Goal: Task Accomplishment & Management: Use online tool/utility

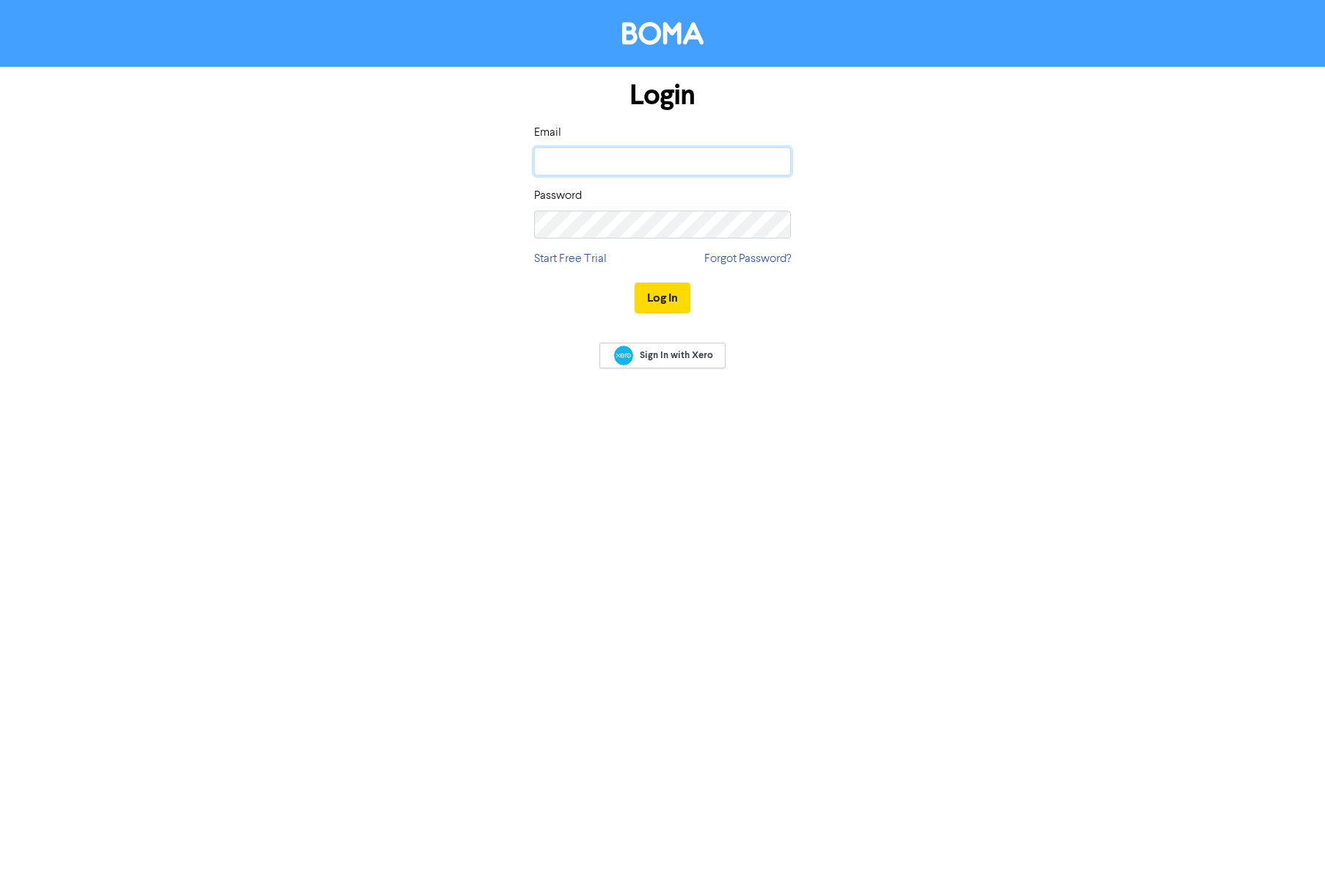
type input "[PERSON_NAME][EMAIL_ADDRESS][PERSON_NAME][DOMAIN_NAME]"
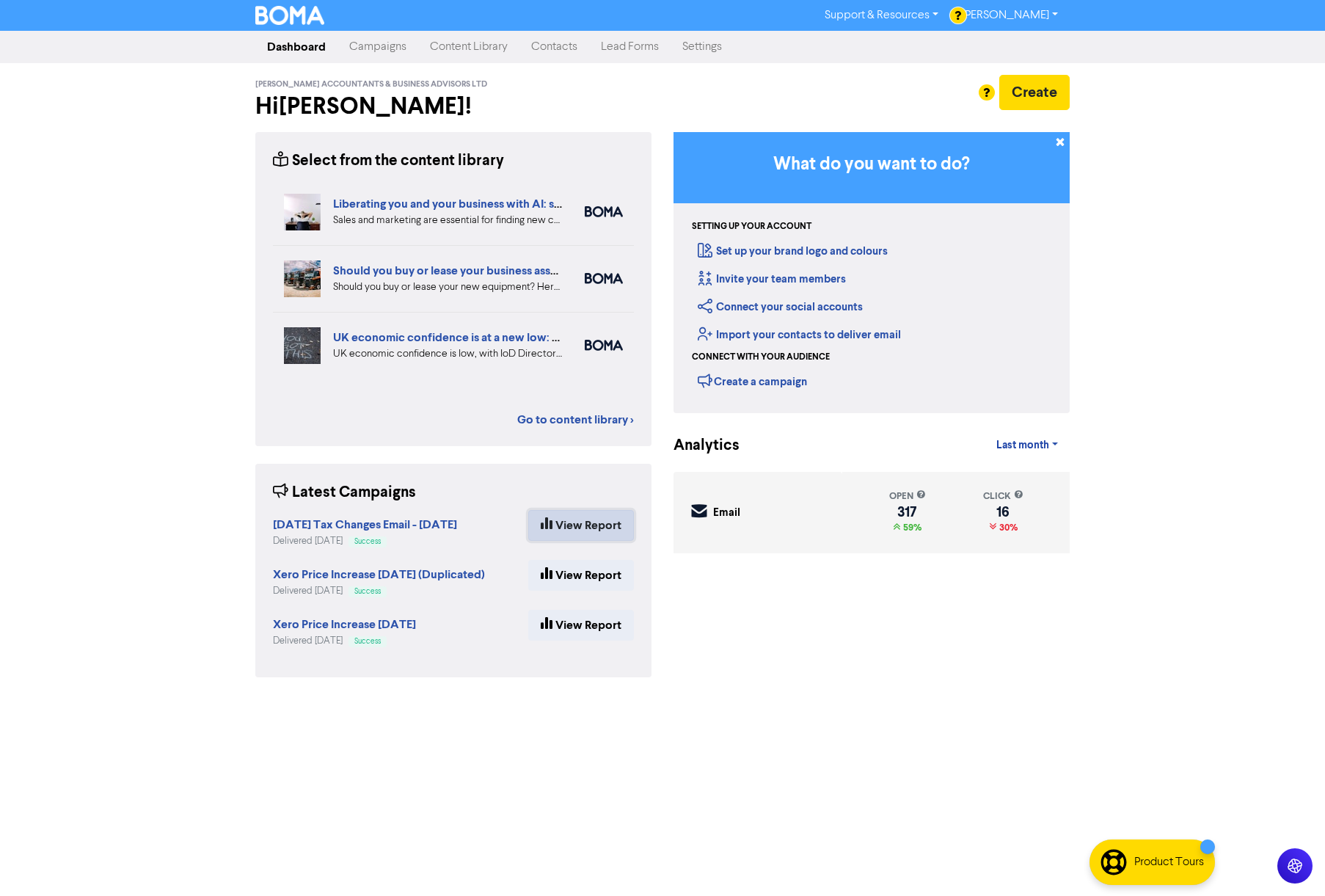
click at [597, 532] on link "View Report" at bounding box center [581, 526] width 105 height 31
click at [1040, 90] on button "Create" at bounding box center [1035, 92] width 70 height 35
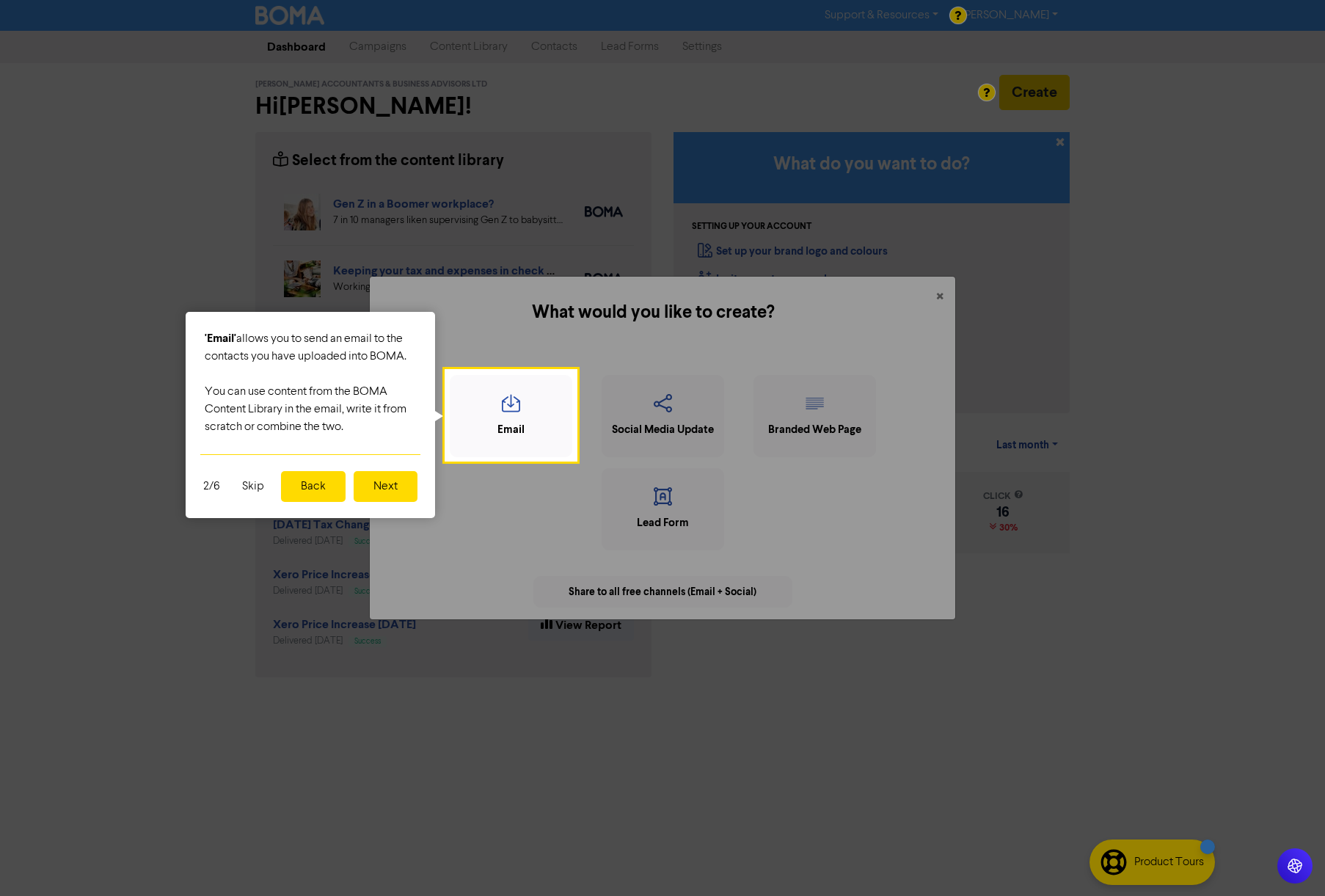
click at [375, 485] on button "Next" at bounding box center [385, 487] width 64 height 31
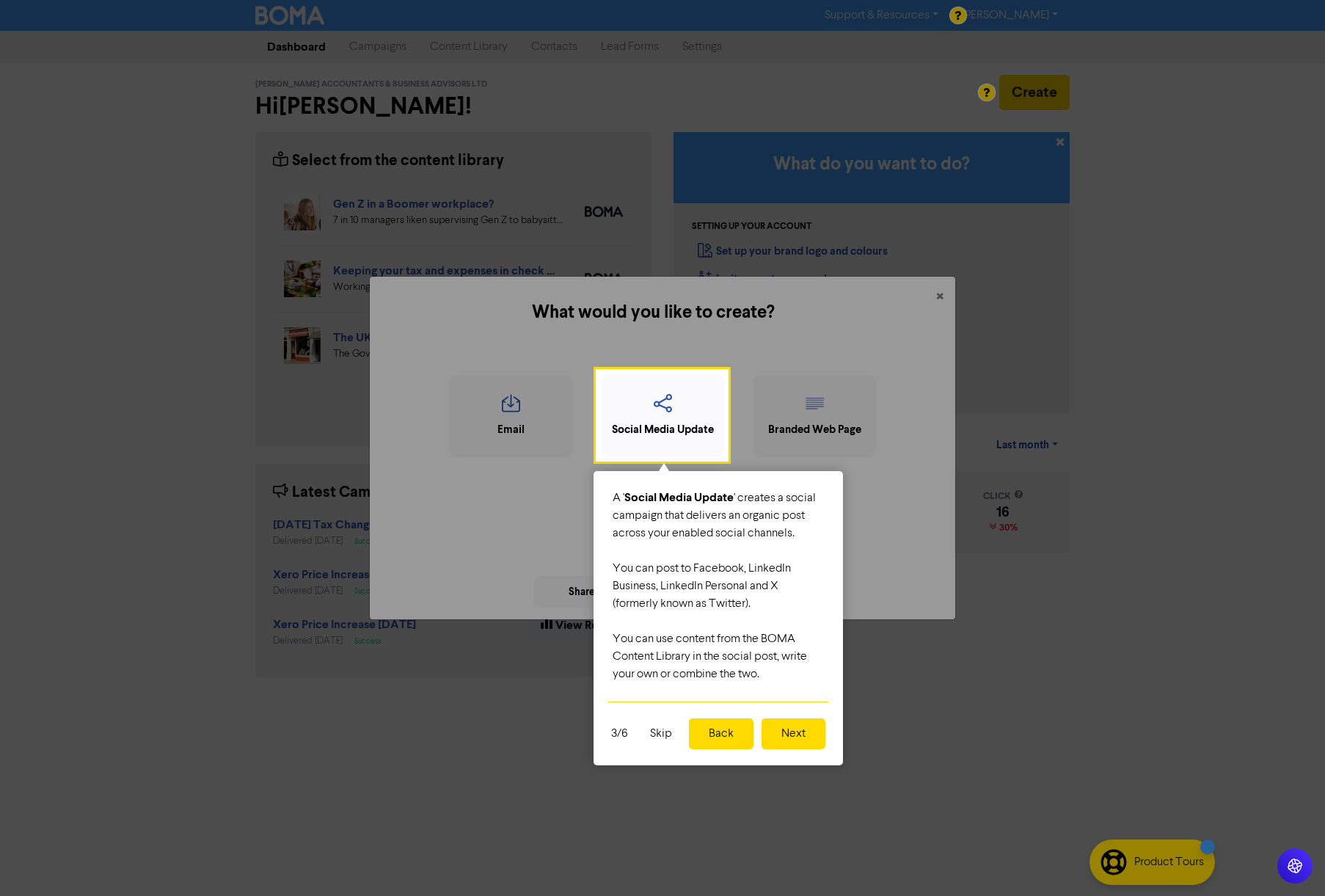
click at [662, 731] on button "Skip" at bounding box center [661, 734] width 40 height 31
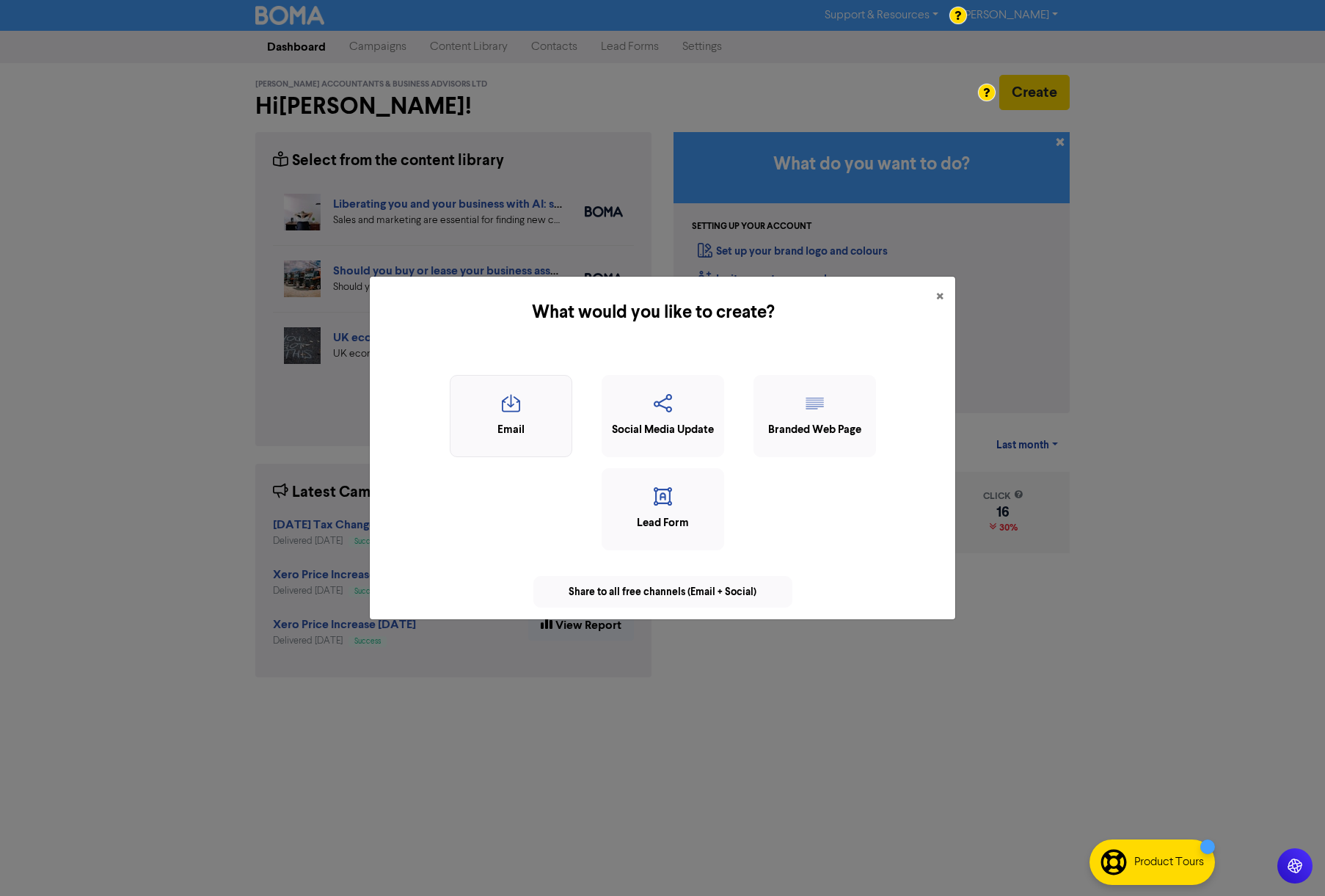
click at [511, 412] on icon "button" at bounding box center [510, 408] width 106 height 28
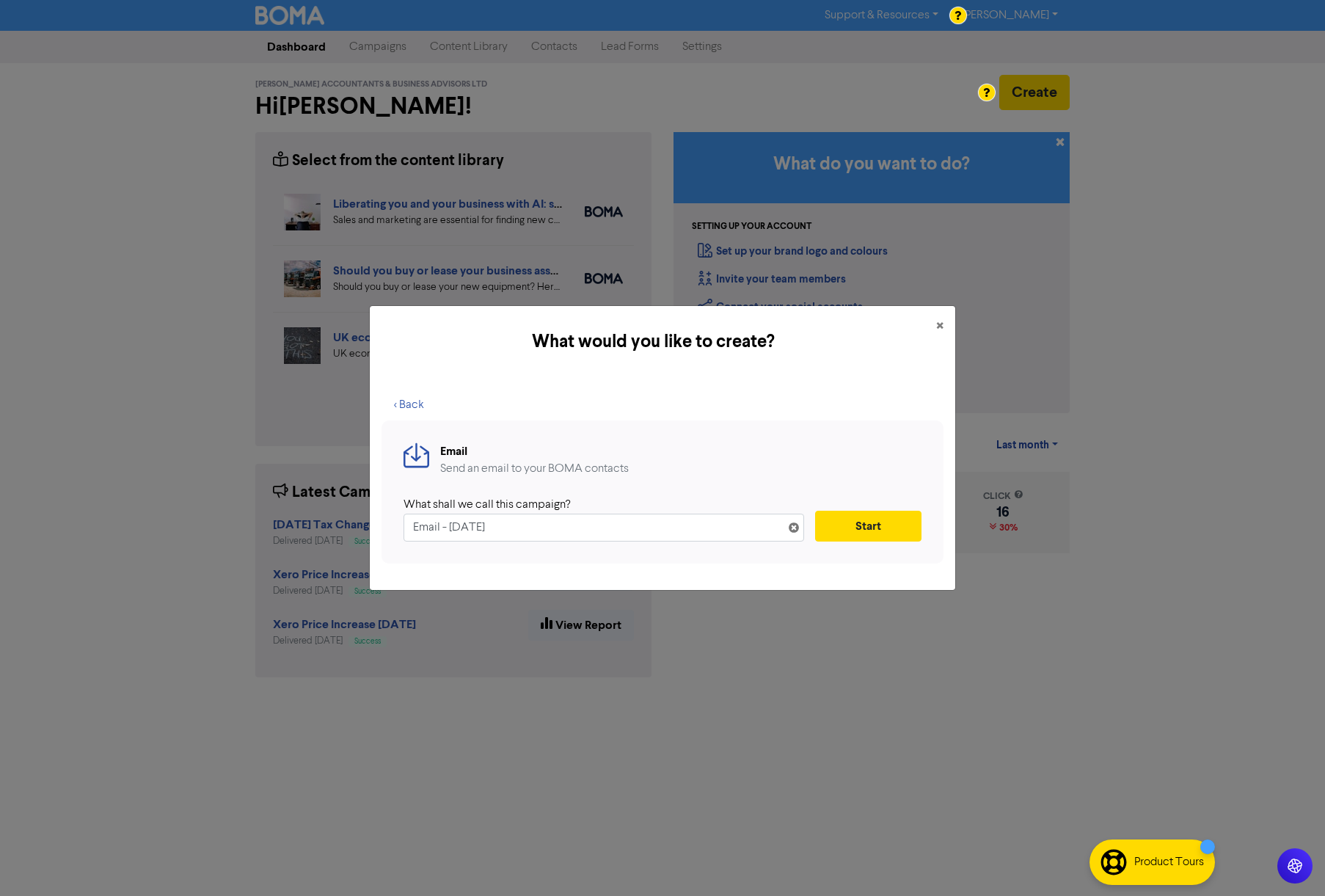
drag, startPoint x: 579, startPoint y: 527, endPoint x: 335, endPoint y: 507, distance: 244.8
click at [335, 507] on div "What would you like to create? × < Back Email Send an email to your BOMA contac…" at bounding box center [662, 448] width 1325 height 896
type input "Briefcase Email [DATE]"
click at [859, 528] on button "Start" at bounding box center [868, 526] width 106 height 31
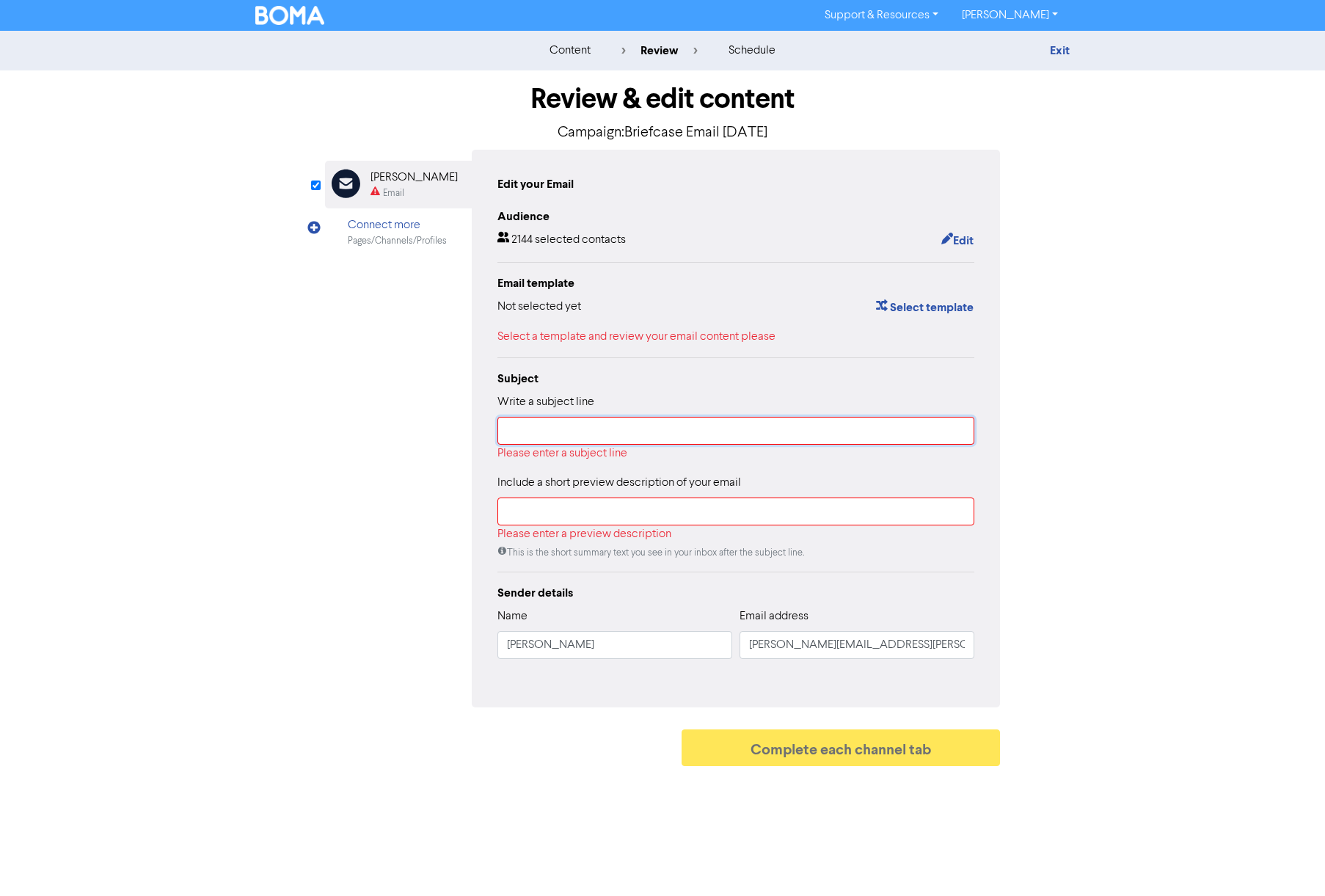
click at [610, 427] on input "text" at bounding box center [736, 431] width 477 height 28
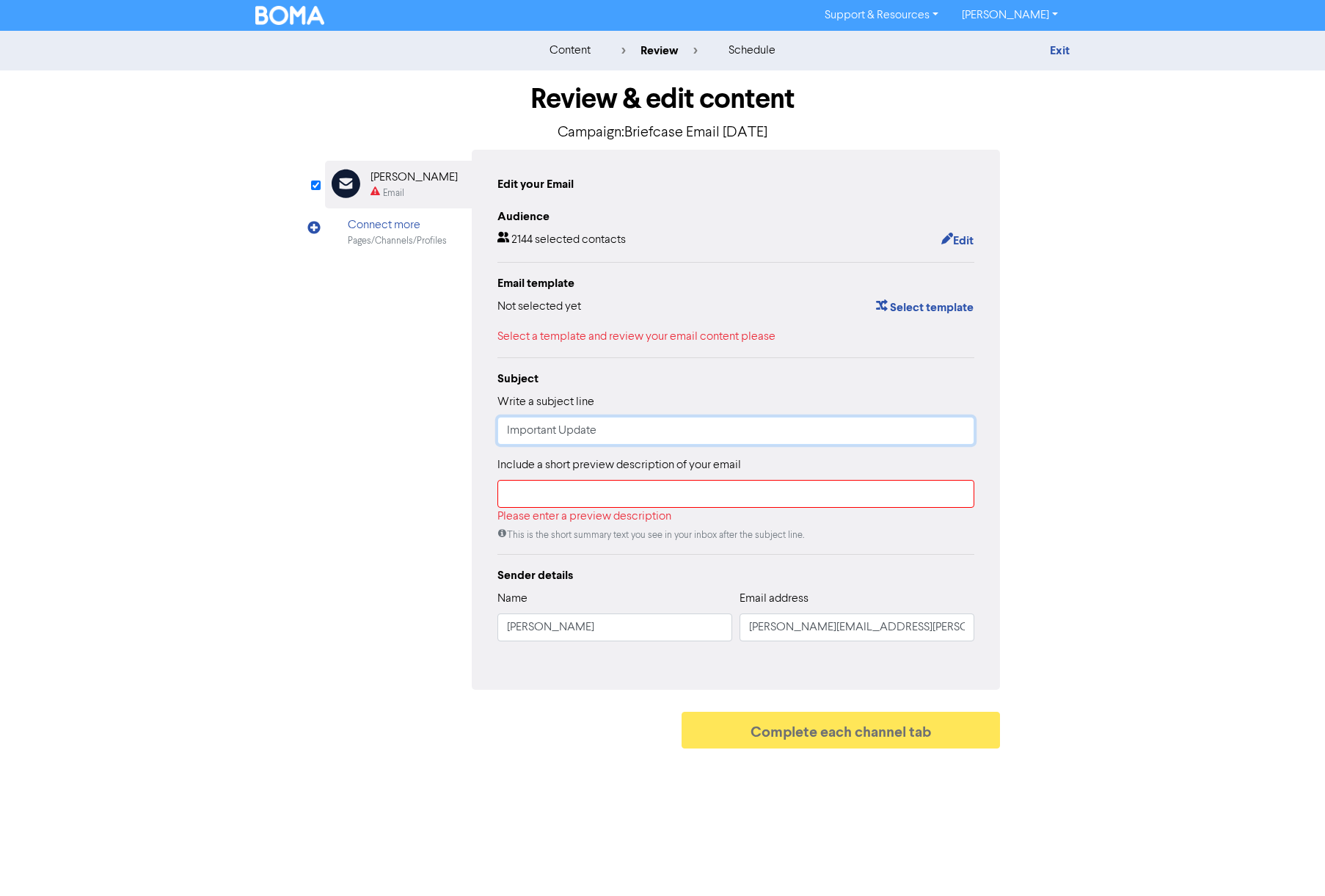
type input "Important Update"
drag, startPoint x: 1066, startPoint y: 427, endPoint x: 900, endPoint y: 460, distance: 169.2
click at [1066, 424] on div "Review & edit content Campaign: Briefcase Email [DATE] Email Created with Sketc…" at bounding box center [662, 413] width 837 height 685
click at [582, 494] on input "text" at bounding box center [736, 493] width 477 height 28
paste input "We’re Moving to Briefcase!"
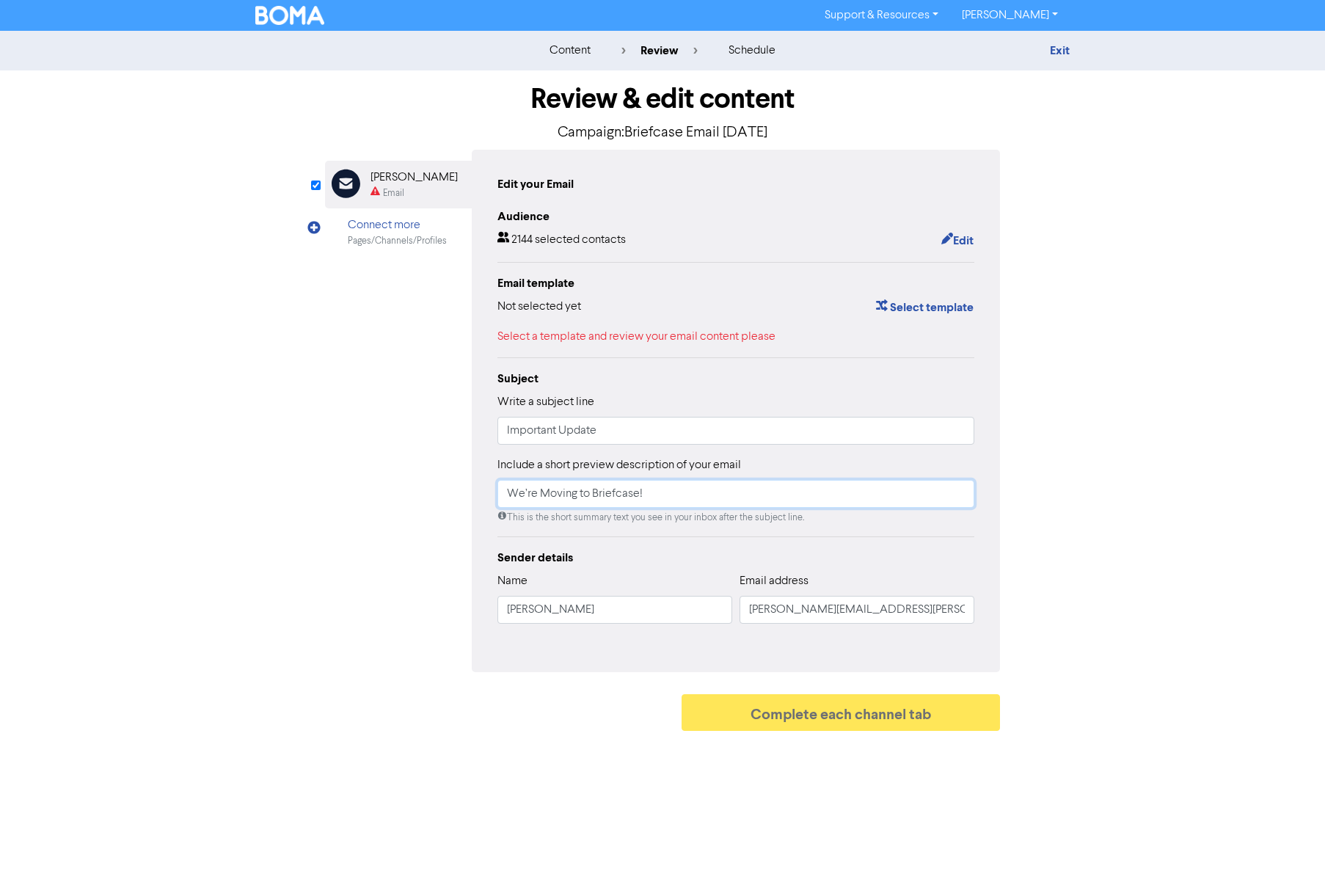
type input "We’re Moving to Briefcase!"
click at [608, 611] on input "[PERSON_NAME]" at bounding box center [615, 610] width 234 height 28
drag, startPoint x: 606, startPoint y: 606, endPoint x: 332, endPoint y: 569, distance: 276.5
click at [332, 569] on div "Email Created with Sketch. [PERSON_NAME] Email Connect more Pages/Channels/Prof…" at bounding box center [662, 410] width 675 height 522
paste input "[PERSON_NAME][EMAIL_ADDRESS][PERSON_NAME][DOMAIN_NAME]"
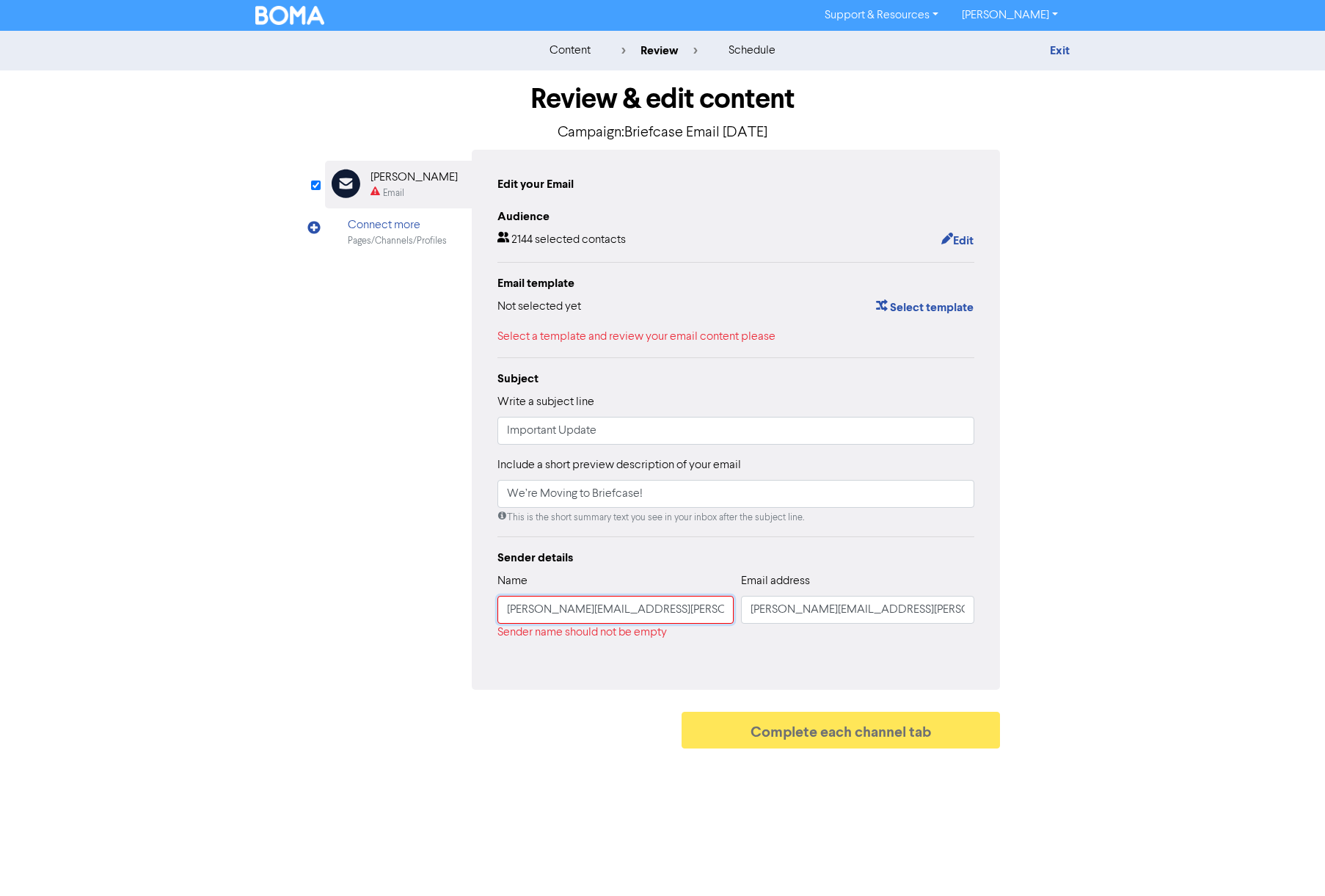
type input "[PERSON_NAME][EMAIL_ADDRESS][PERSON_NAME][DOMAIN_NAME]"
drag, startPoint x: 752, startPoint y: 615, endPoint x: 1001, endPoint y: 615, distance: 249.0
click at [1001, 615] on div "Review & edit content Campaign: Briefcase Email [DATE] Email Created with Sketc…" at bounding box center [662, 413] width 697 height 685
paste input "[PERSON_NAME].[PERSON_NAME]"
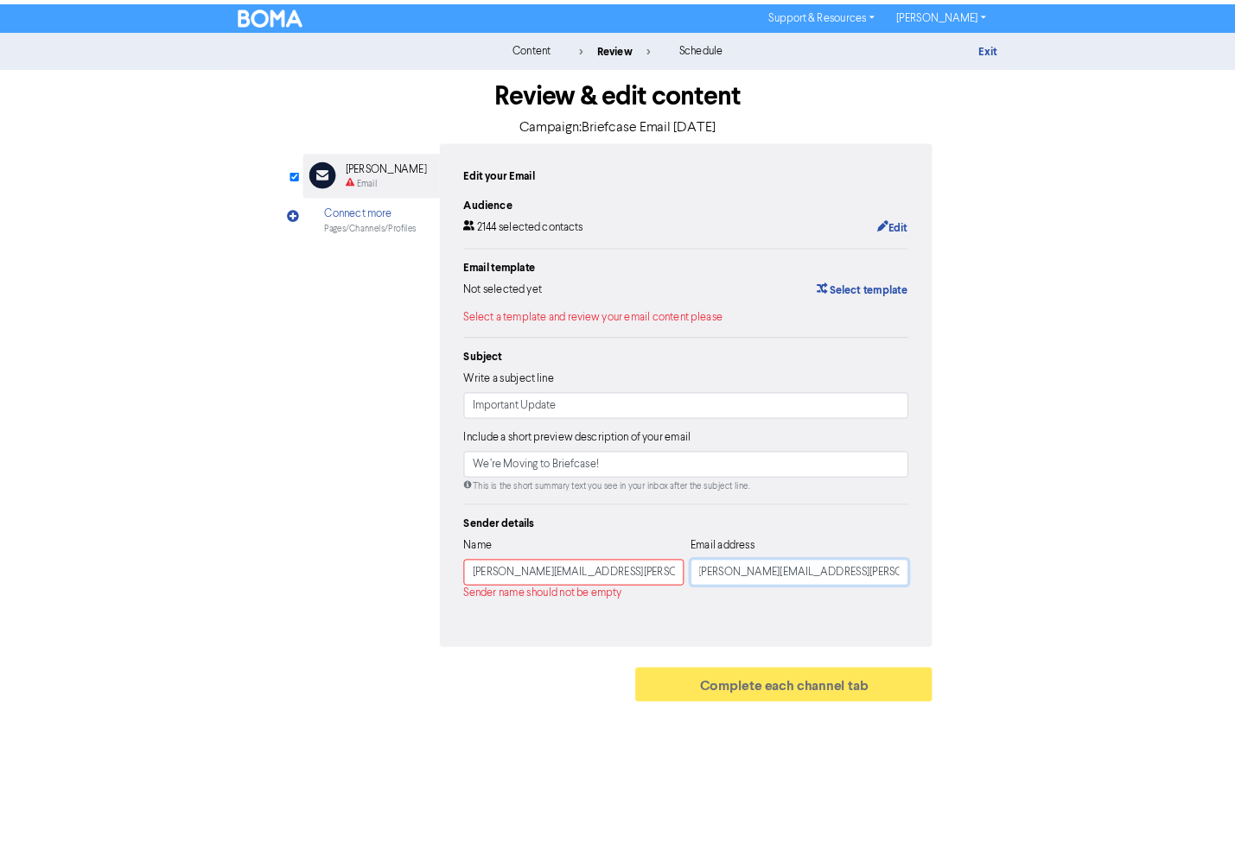
scroll to position [0, 0]
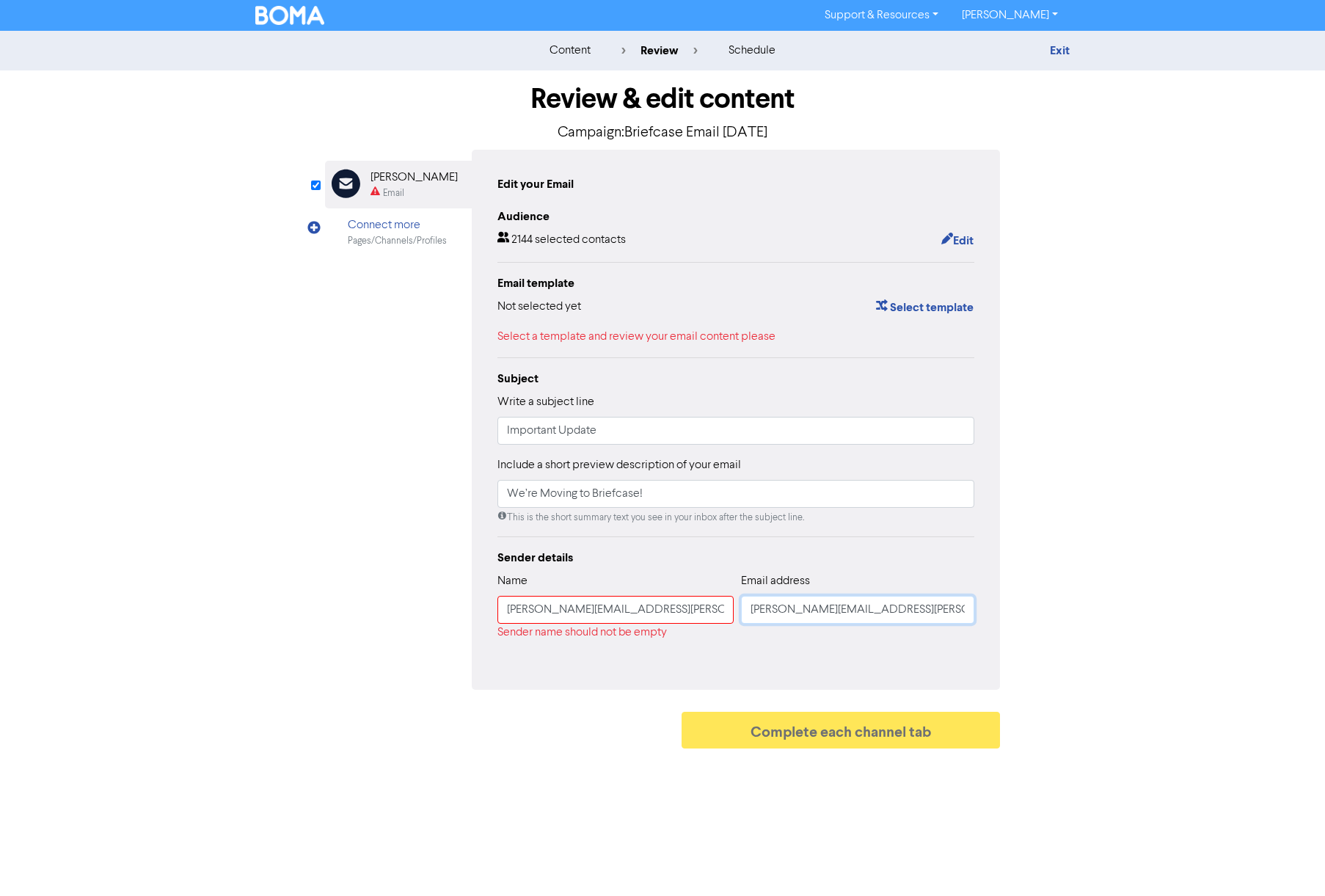
type input "[PERSON_NAME][EMAIL_ADDRESS][PERSON_NAME][DOMAIN_NAME]"
drag, startPoint x: 591, startPoint y: 603, endPoint x: 597, endPoint y: 600, distance: 6.7
click at [597, 600] on input "[PERSON_NAME][EMAIL_ADDRESS][PERSON_NAME][DOMAIN_NAME]" at bounding box center [616, 610] width 236 height 28
drag, startPoint x: 509, startPoint y: 612, endPoint x: 810, endPoint y: 611, distance: 301.0
click at [802, 615] on div "Name [PERSON_NAME][EMAIL_ADDRESS][PERSON_NAME][DOMAIN_NAME] Sender name should …" at bounding box center [736, 612] width 477 height 81
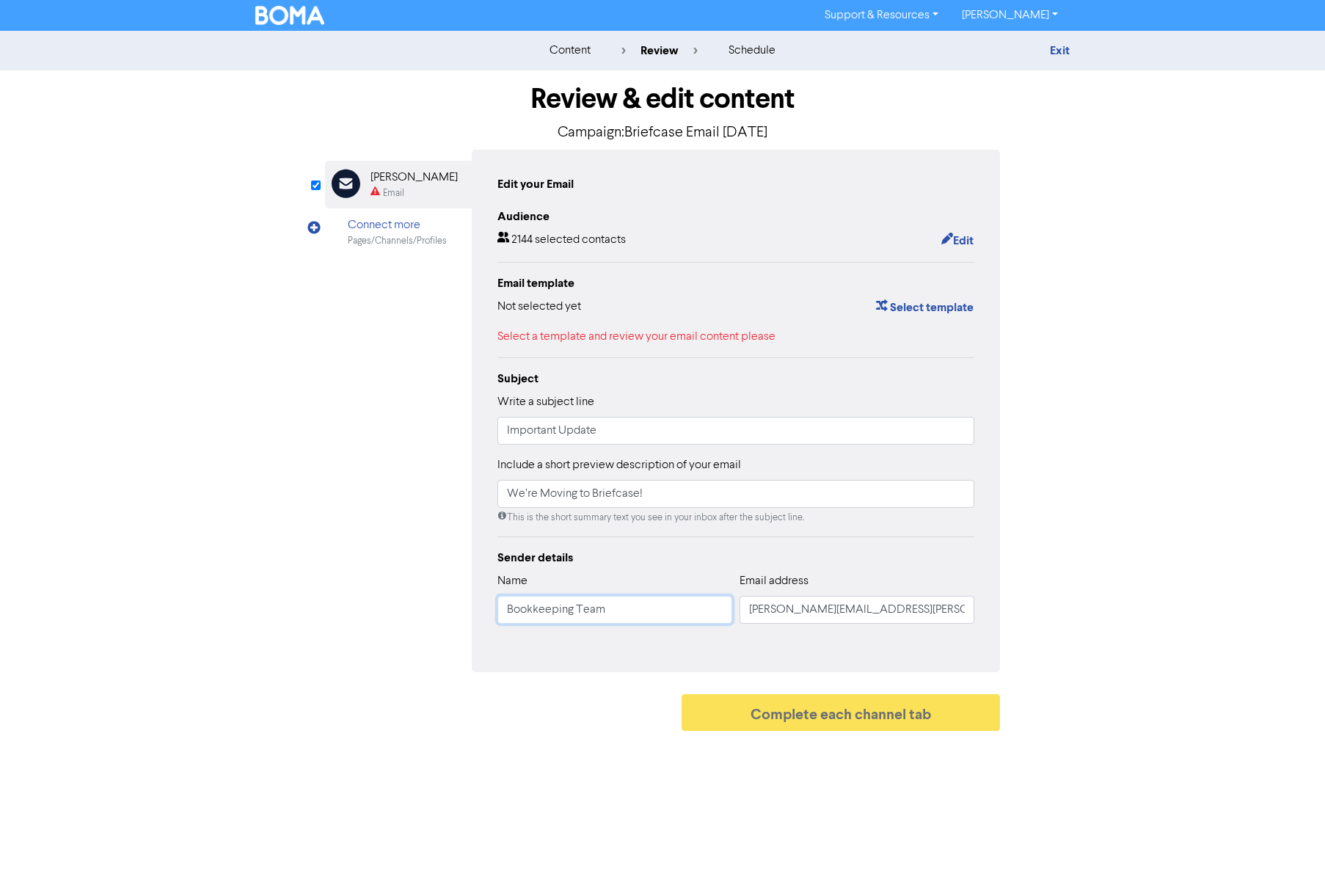
type input "Bookkeeping Team"
click at [634, 332] on div "Select a template and review your email content please" at bounding box center [736, 336] width 477 height 18
click at [919, 341] on div "Select a template and review your email content please" at bounding box center [736, 336] width 477 height 18
click at [905, 309] on button "Select template" at bounding box center [925, 307] width 99 height 19
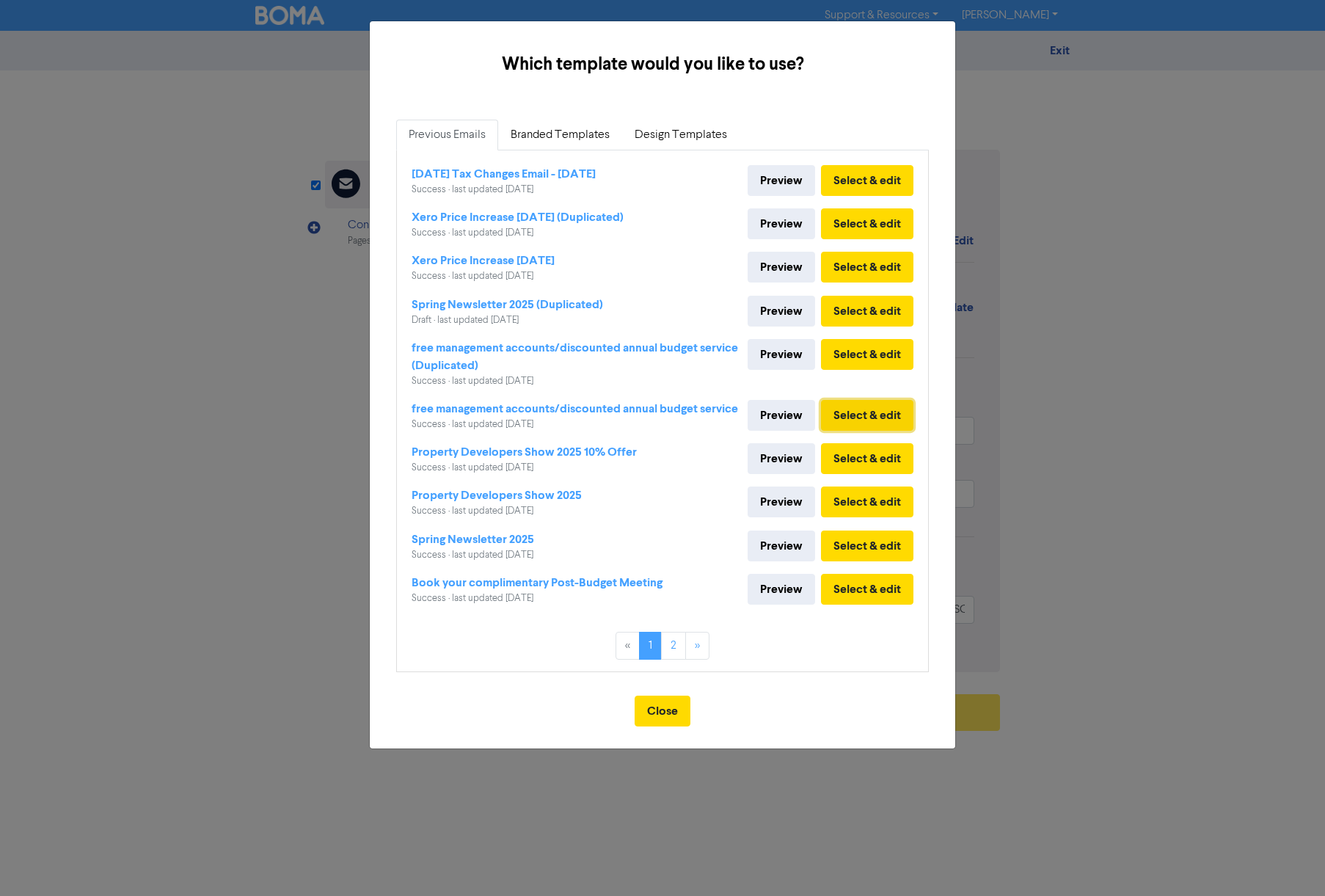
drag, startPoint x: 872, startPoint y: 413, endPoint x: 886, endPoint y: 413, distance: 14.0
click at [885, 413] on button "Select & edit" at bounding box center [867, 415] width 93 height 31
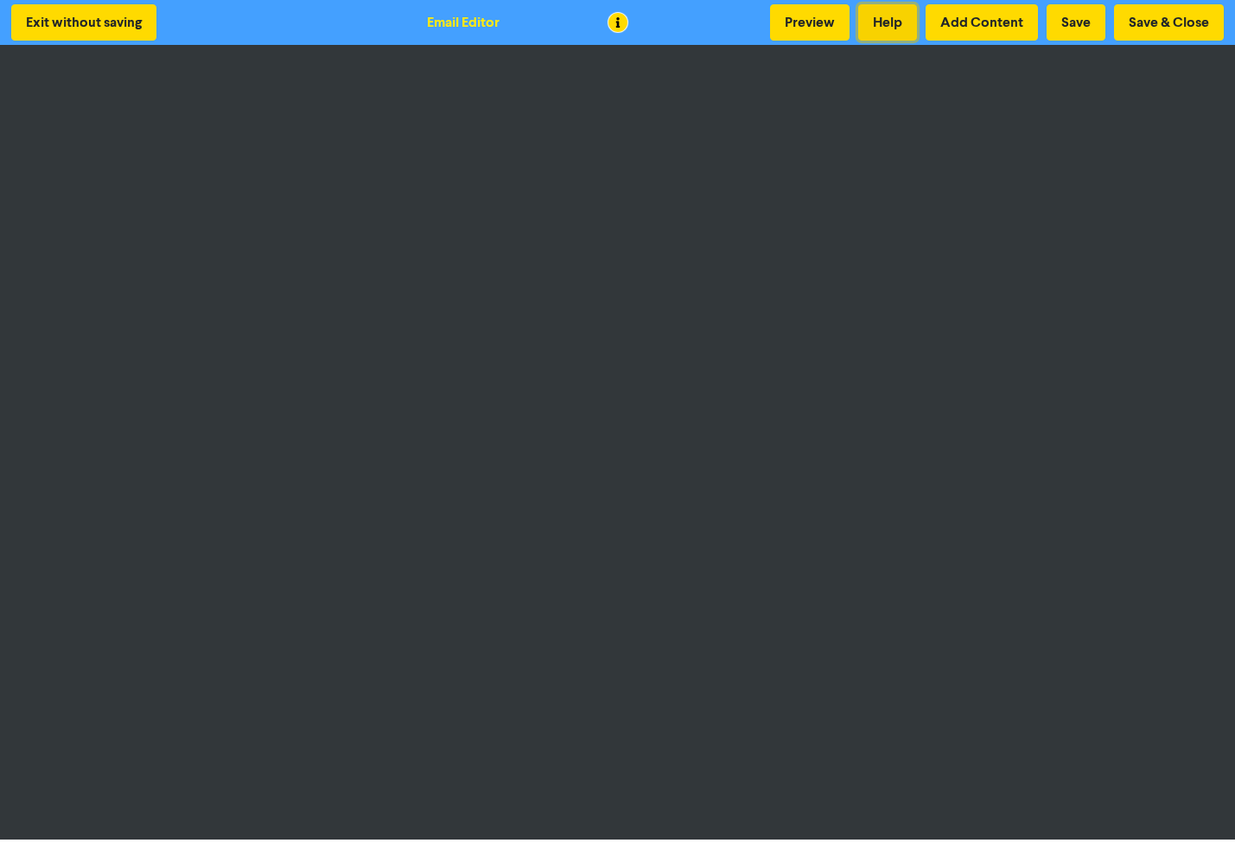
click at [876, 24] on button "Help" at bounding box center [887, 22] width 59 height 36
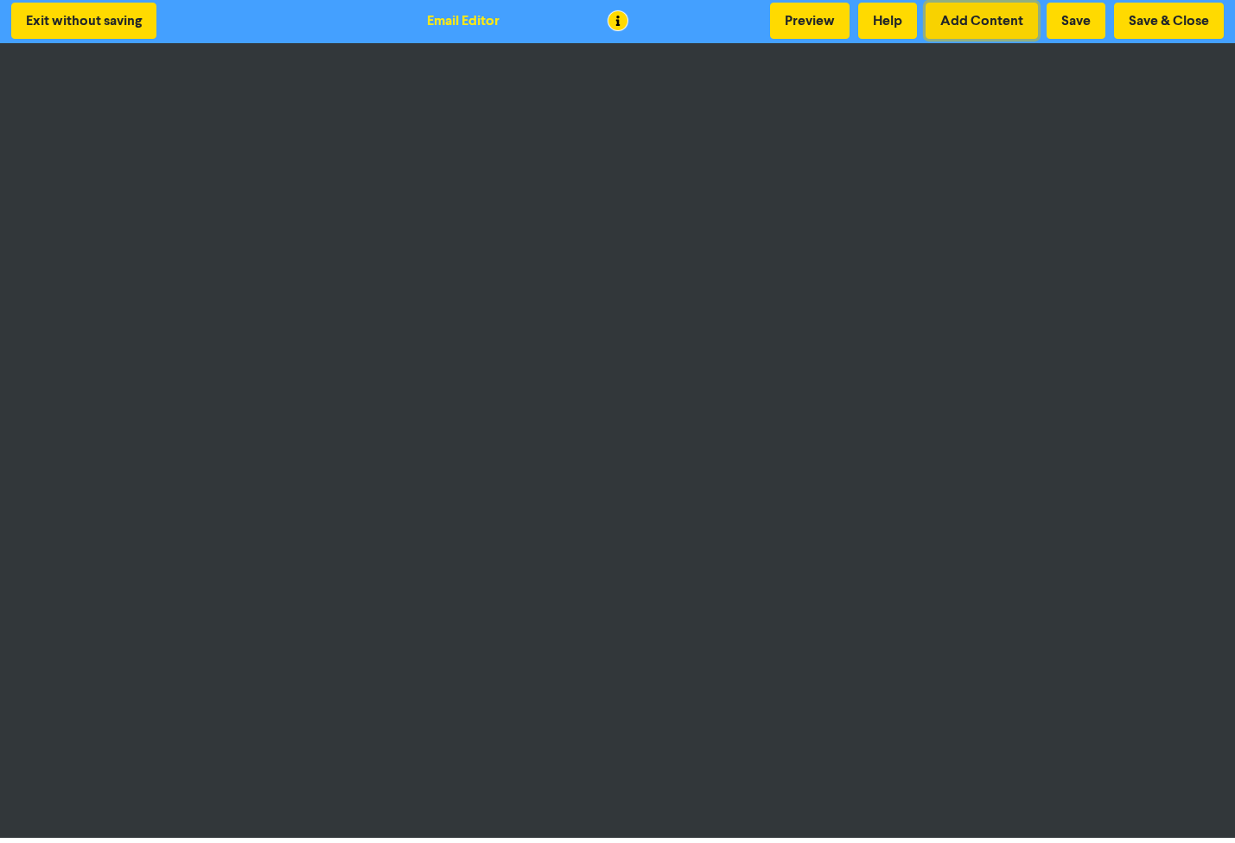
click at [978, 7] on button "Add Content" at bounding box center [981, 21] width 112 height 36
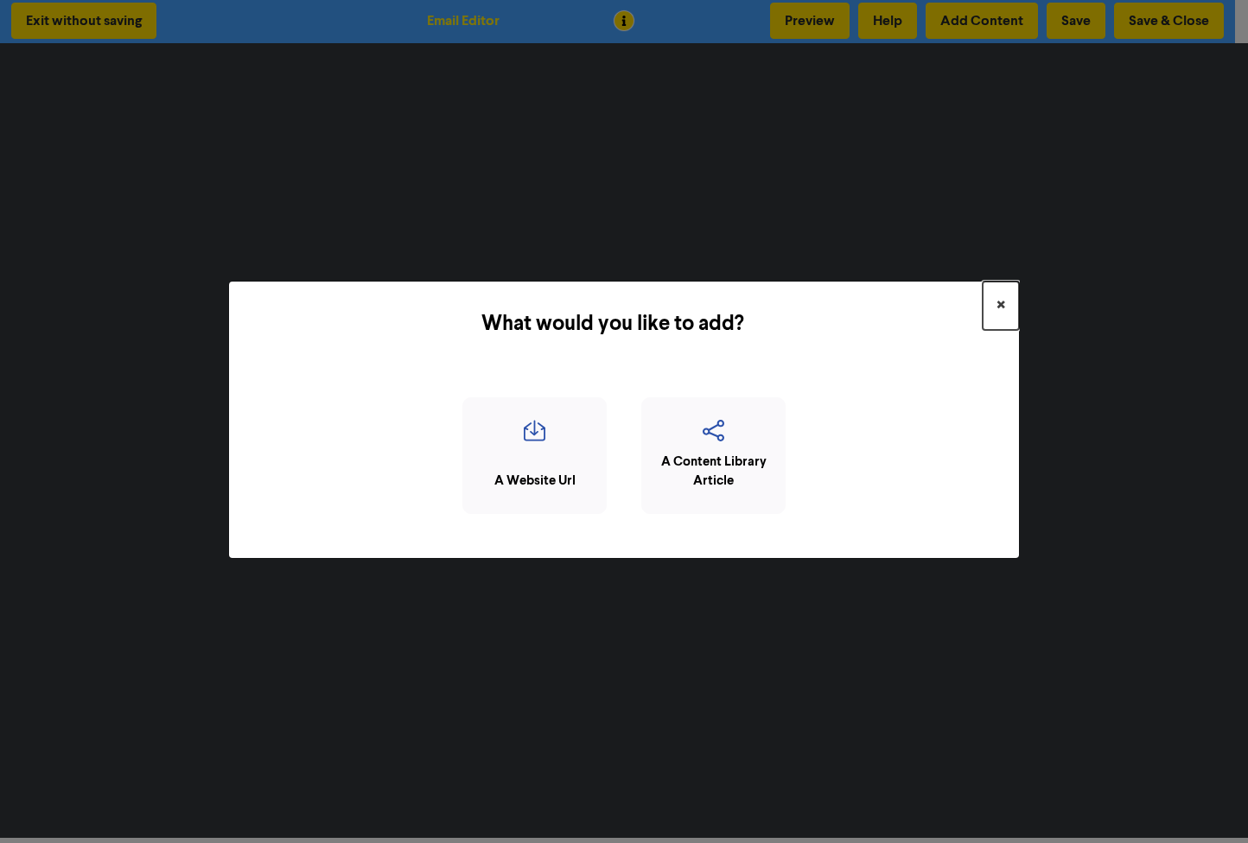
click at [1005, 301] on button "×" at bounding box center [1000, 306] width 36 height 48
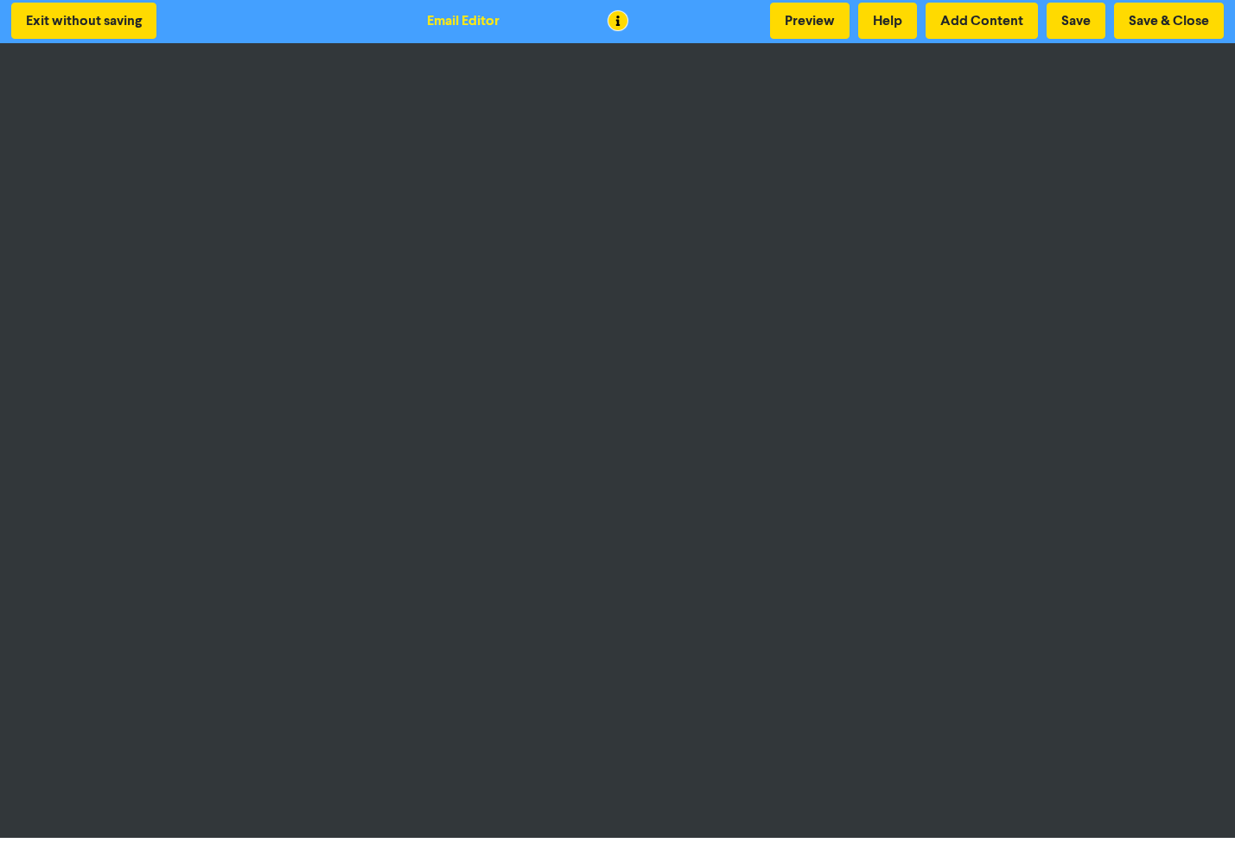
scroll to position [0, 0]
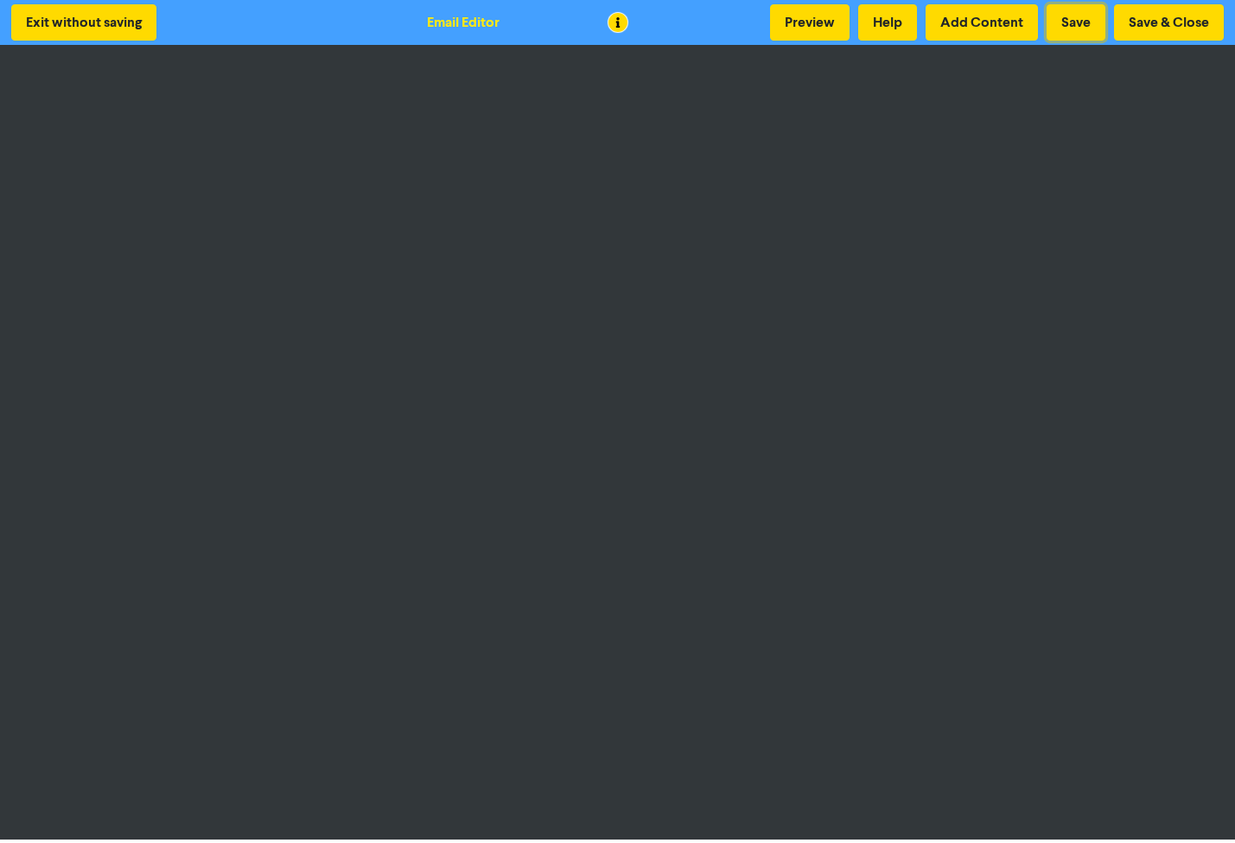
drag, startPoint x: 1075, startPoint y: 22, endPoint x: 1090, endPoint y: 45, distance: 26.8
click at [1079, 22] on button "Save" at bounding box center [1075, 22] width 59 height 36
click at [1196, 16] on button "Save & Close" at bounding box center [1169, 22] width 110 height 36
click at [1141, 21] on button "Save & Close" at bounding box center [1169, 22] width 110 height 36
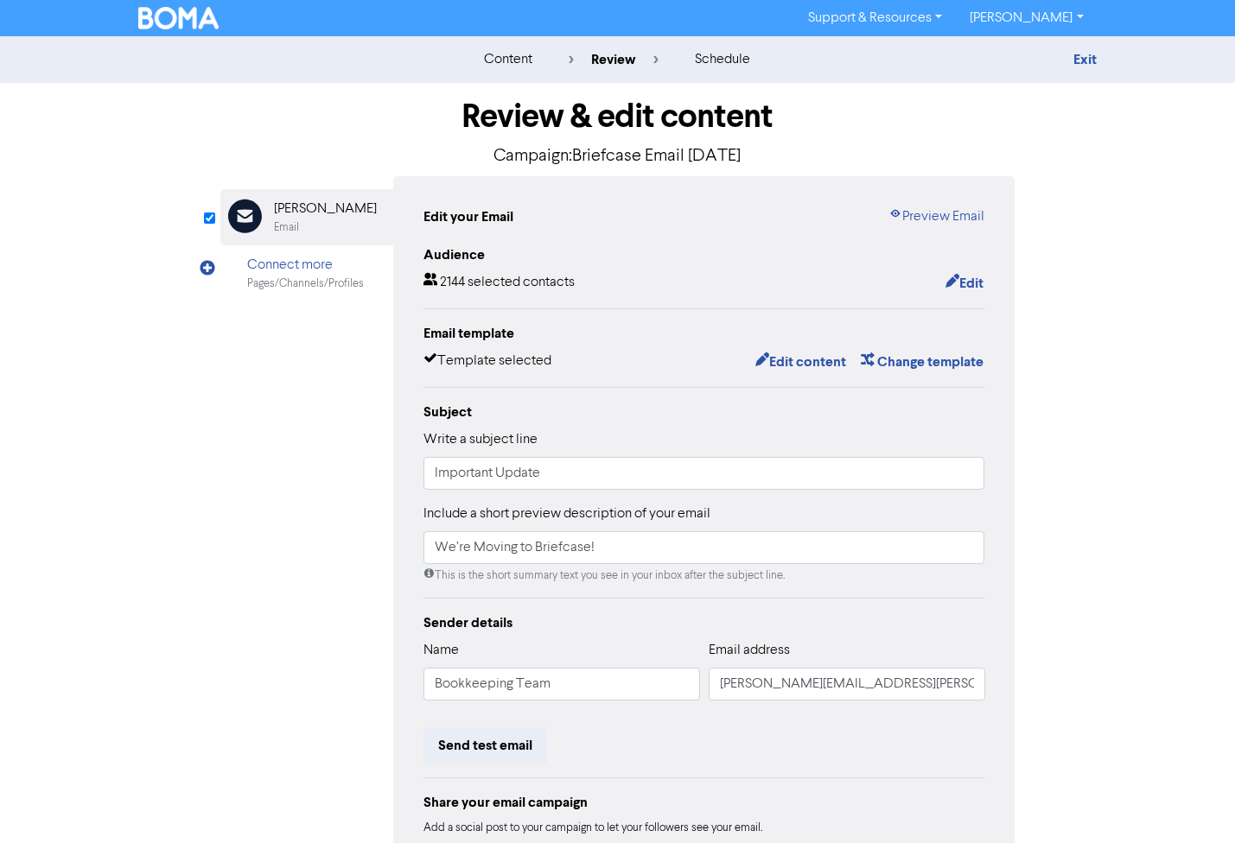
click at [187, 372] on div "Review & edit content Campaign: Briefcase Email [DATE] Email Created with Sketc…" at bounding box center [617, 536] width 985 height 906
click at [167, 18] on img at bounding box center [178, 18] width 81 height 22
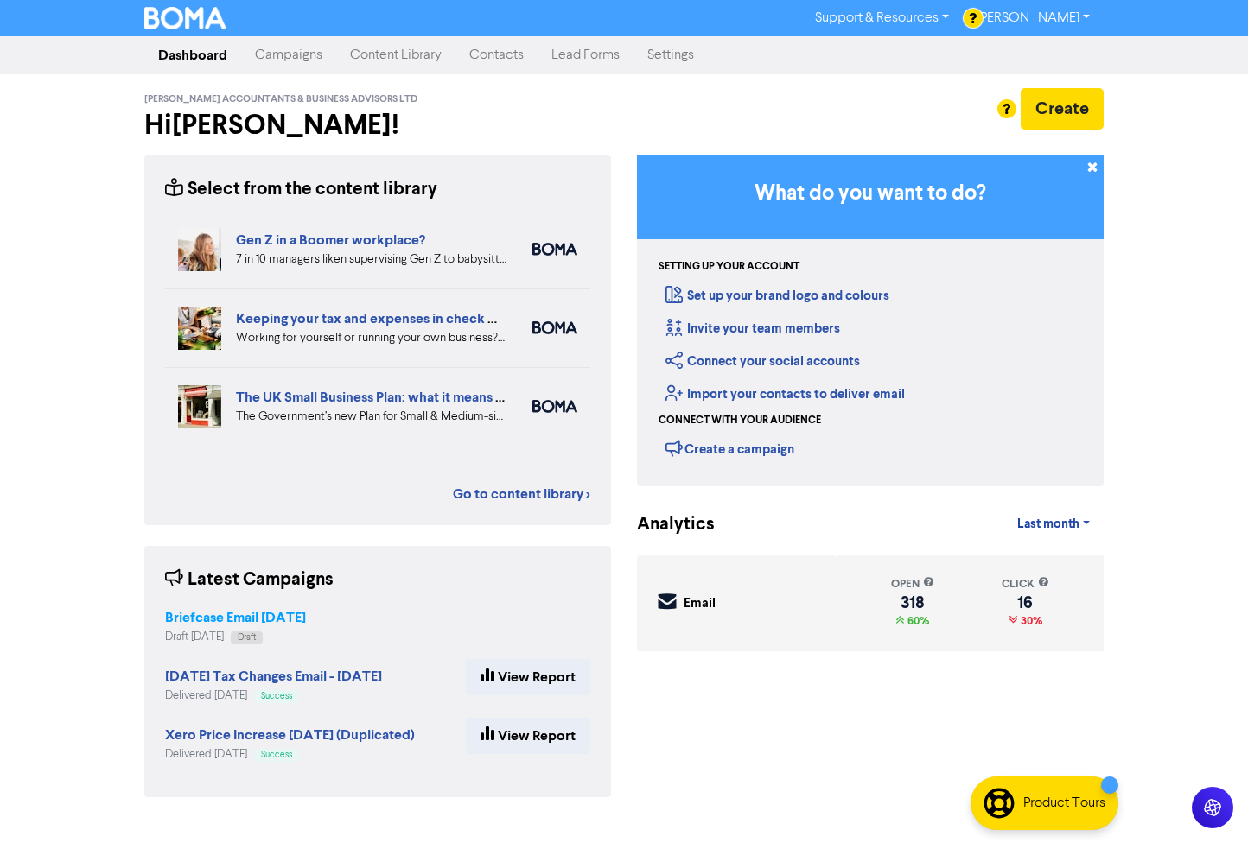
click at [257, 617] on strong "Briefcase Email [DATE]" at bounding box center [235, 617] width 141 height 17
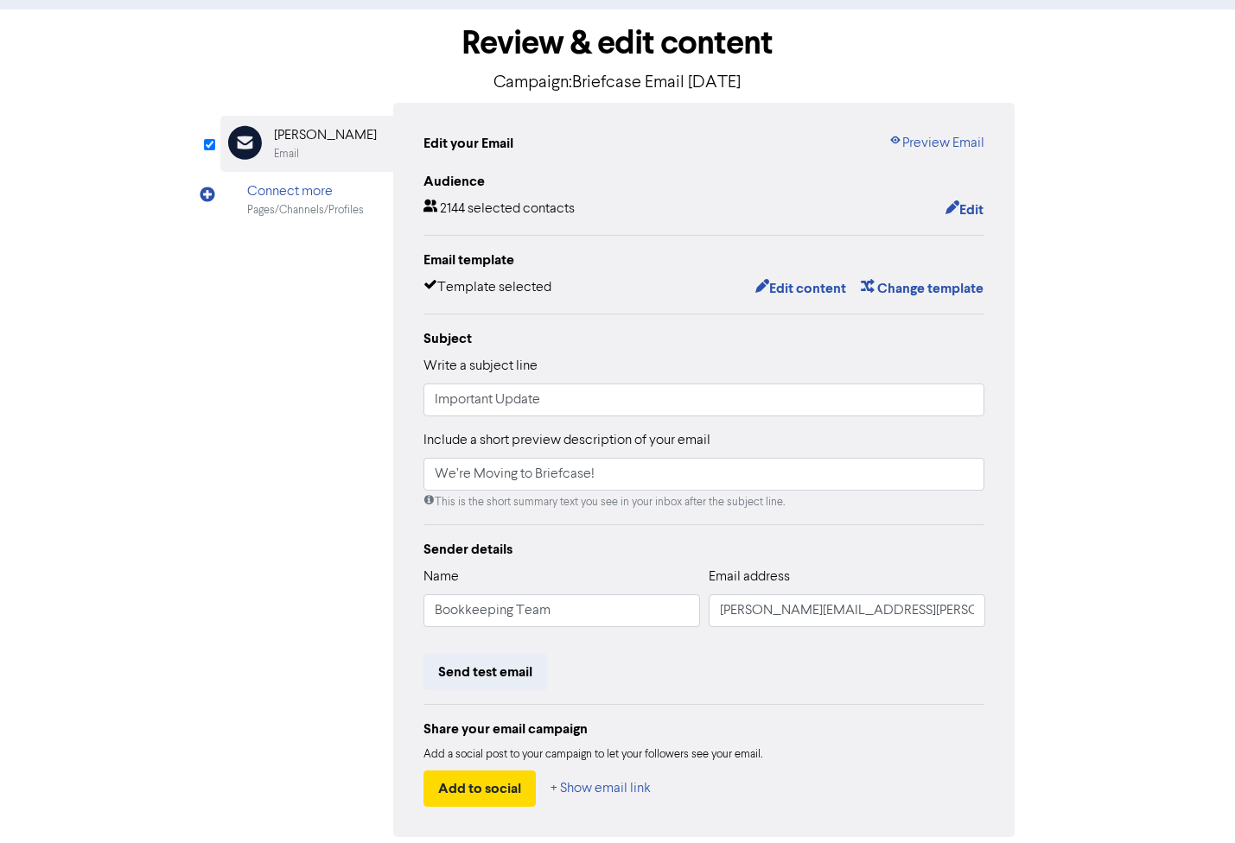
scroll to position [147, 0]
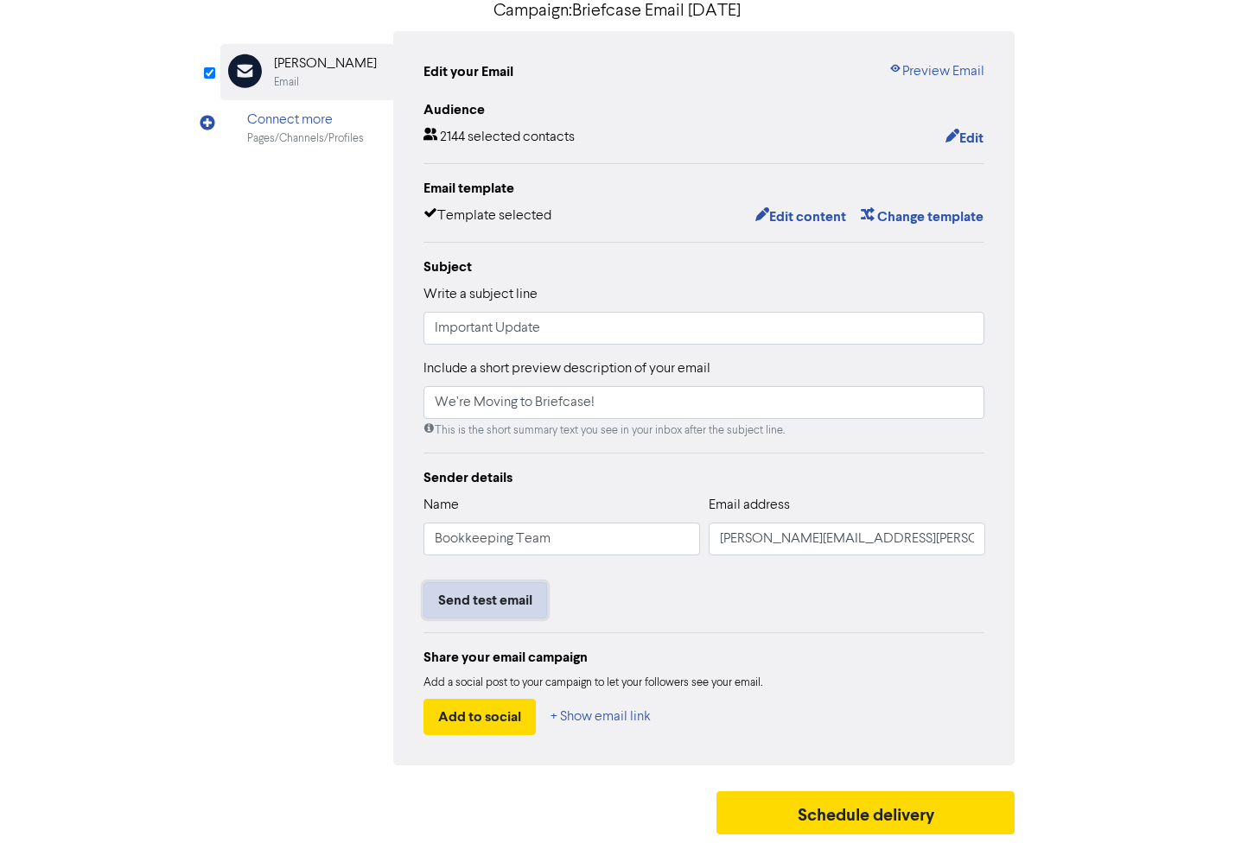
click at [488, 595] on button "Send test email" at bounding box center [485, 600] width 124 height 36
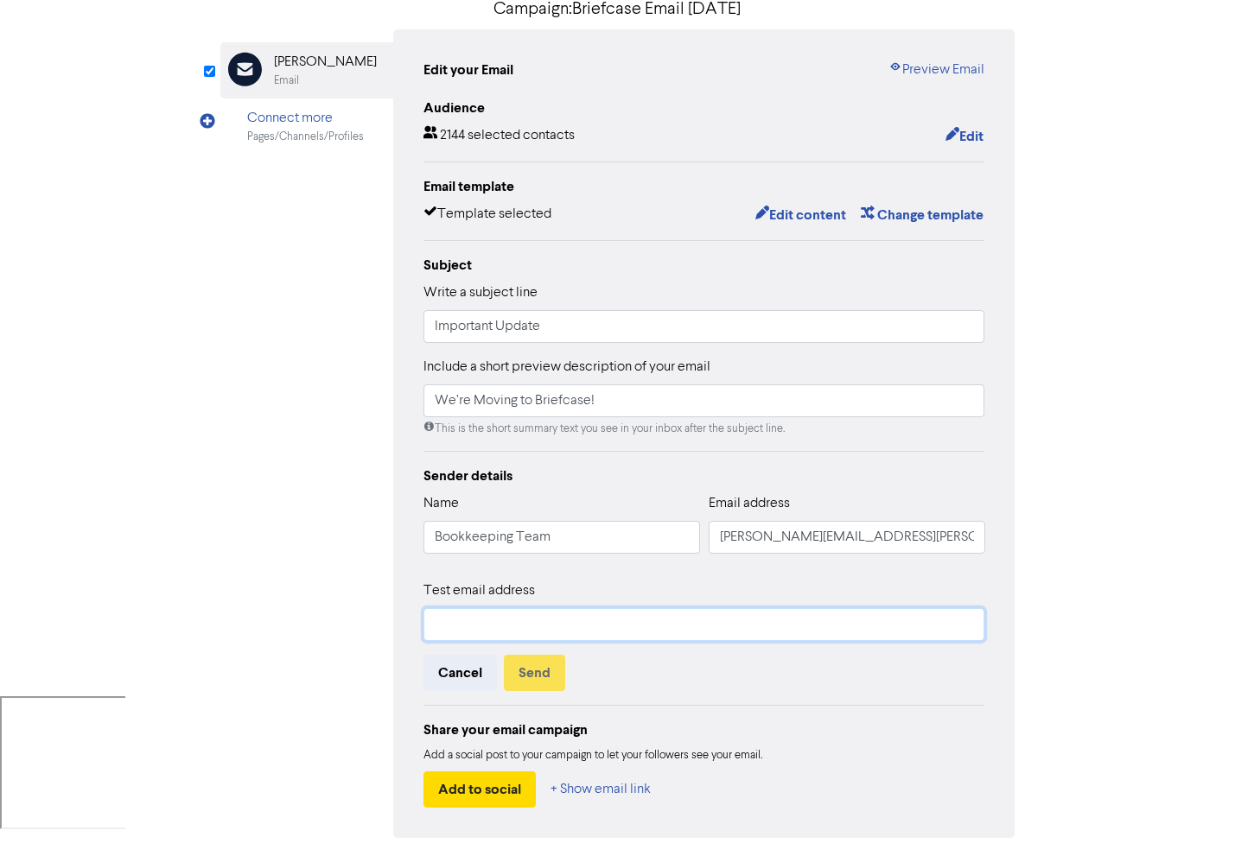
click at [566, 619] on input "text" at bounding box center [704, 624] width 562 height 33
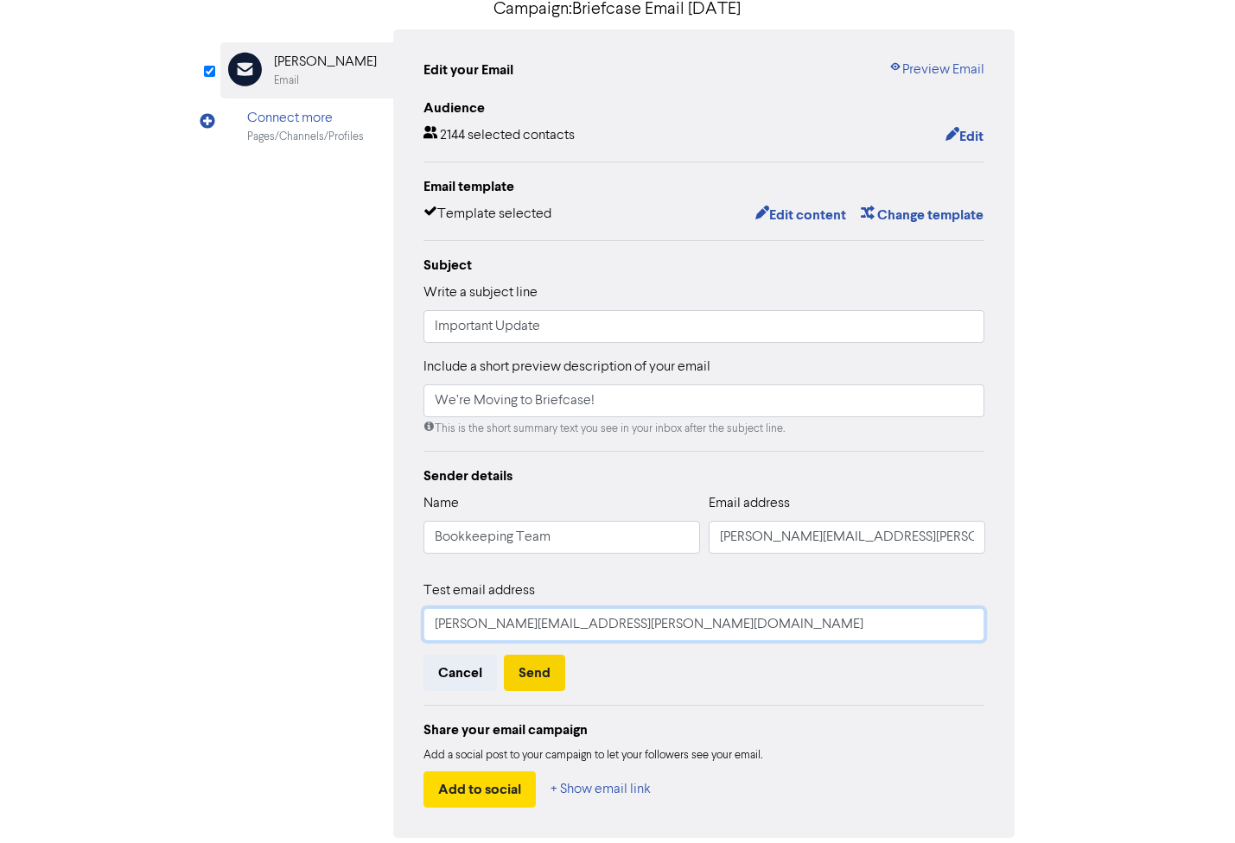
type input "[PERSON_NAME][EMAIL_ADDRESS][PERSON_NAME][DOMAIN_NAME]"
click at [540, 675] on button "Send" at bounding box center [534, 673] width 61 height 36
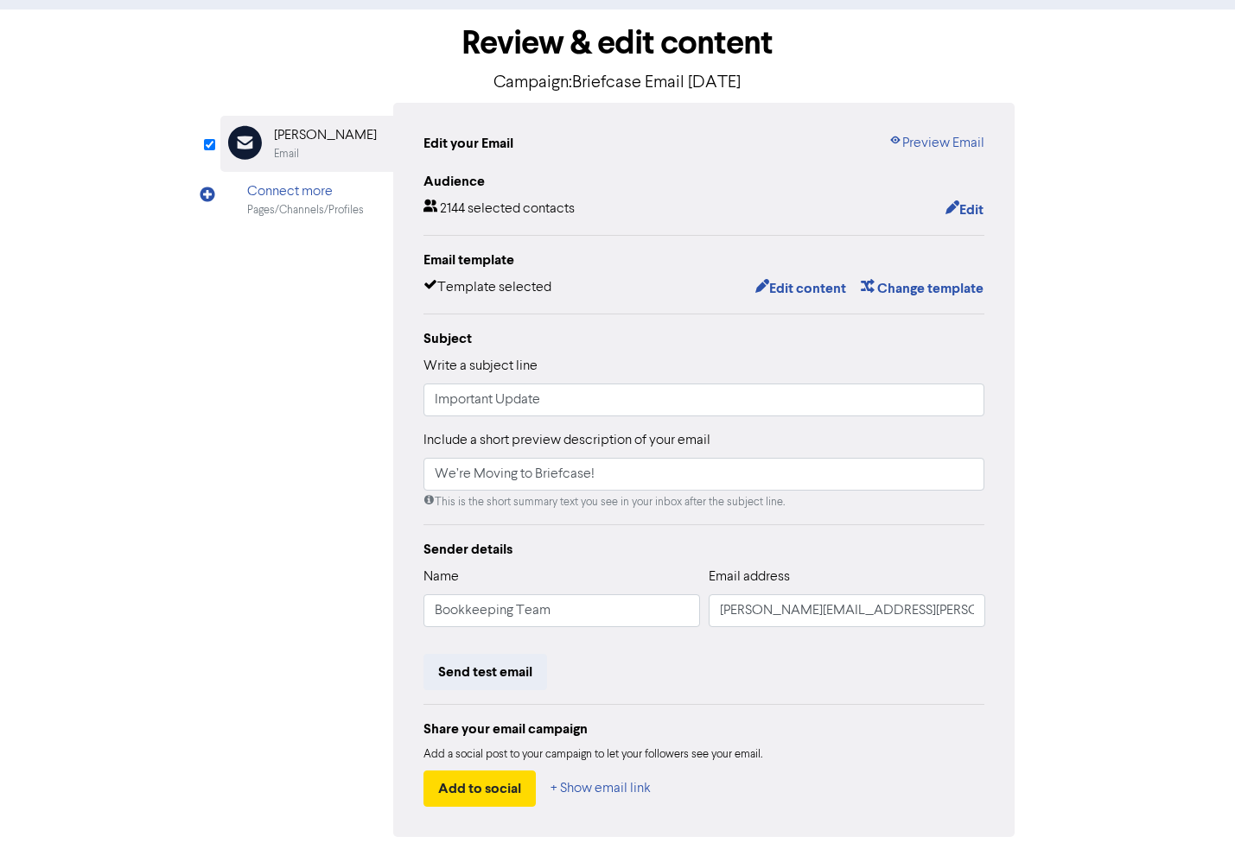
scroll to position [0, 0]
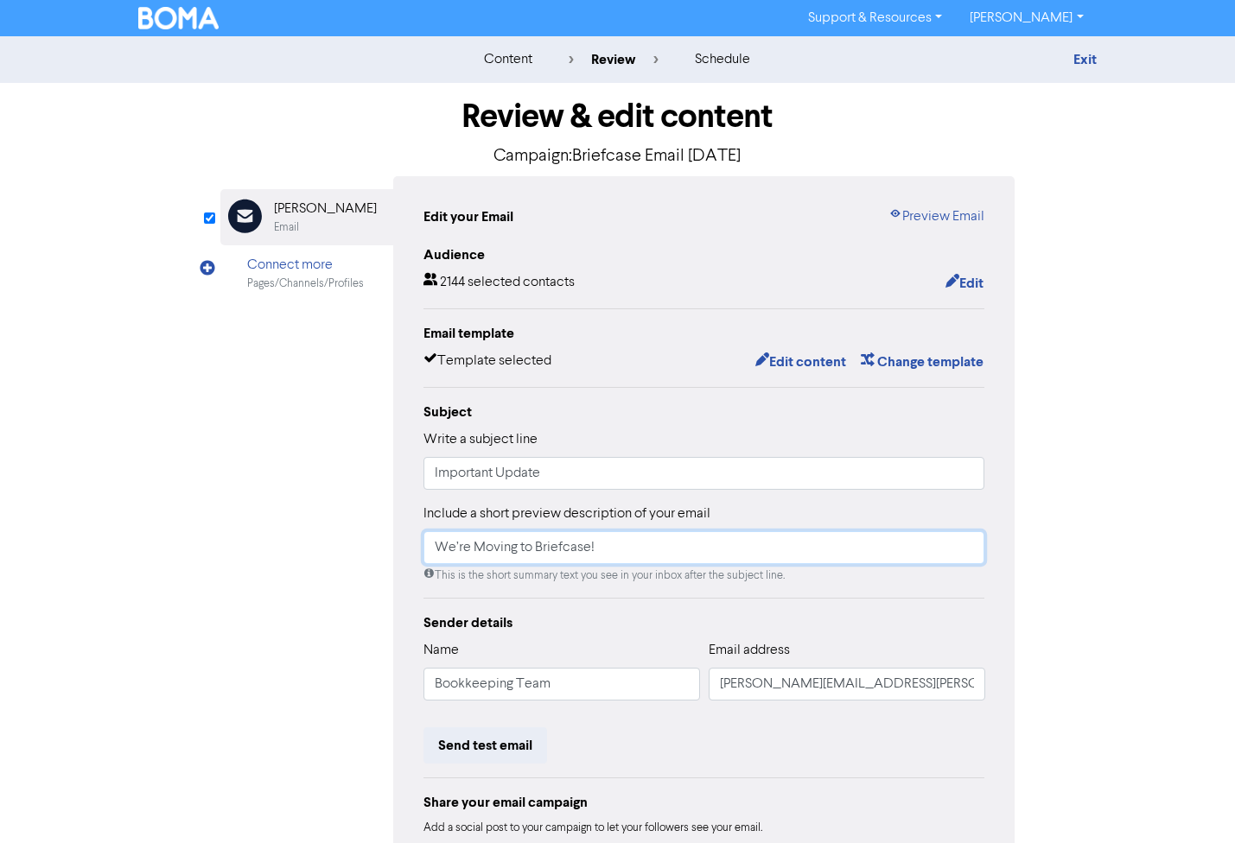
drag, startPoint x: 621, startPoint y: 552, endPoint x: 429, endPoint y: 550, distance: 192.7
click at [429, 550] on input "We’re Moving to Briefcase!" at bounding box center [704, 547] width 562 height 33
click at [573, 476] on input "Important Update" at bounding box center [704, 473] width 562 height 33
paste input "We’re Moving to Briefcase!"
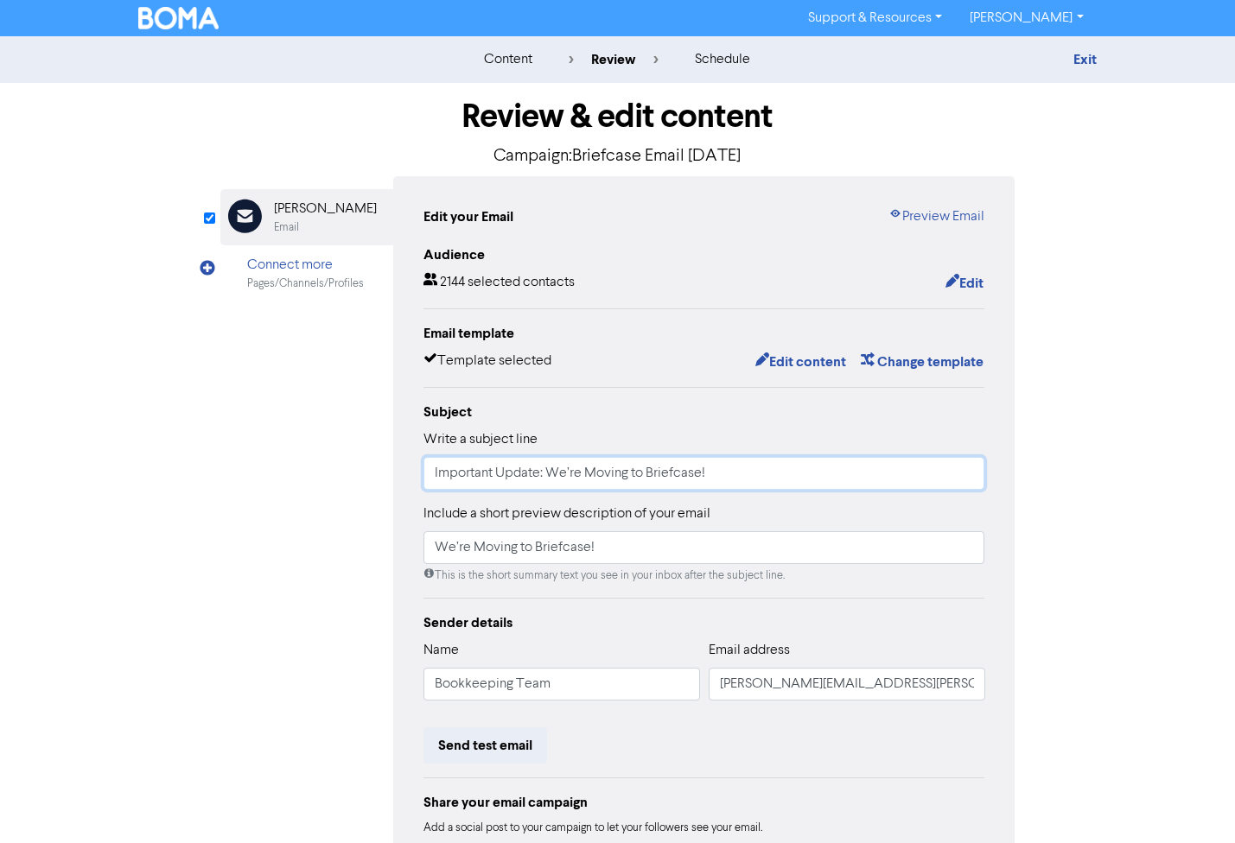
type input "Important Update: We’re Moving to Briefcase!"
